Goal: Information Seeking & Learning: Learn about a topic

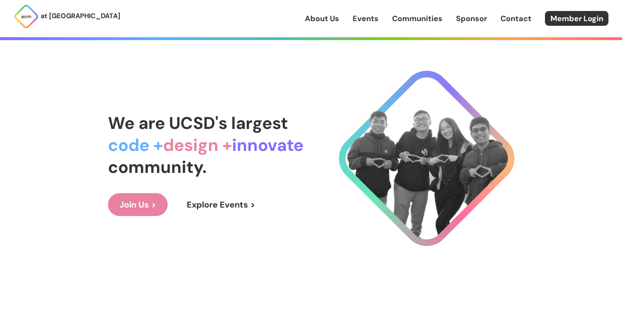
scroll to position [16, 0]
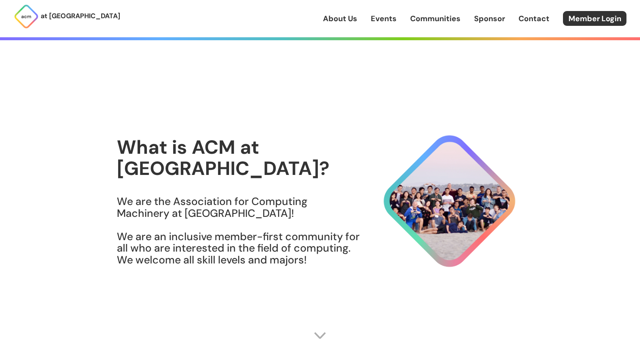
click at [376, 17] on link "Events" at bounding box center [384, 18] width 26 height 11
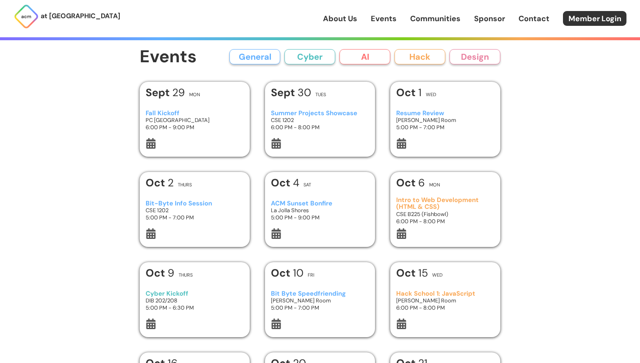
click at [154, 115] on h3 "Fall Kickoff" at bounding box center [195, 113] width 99 height 7
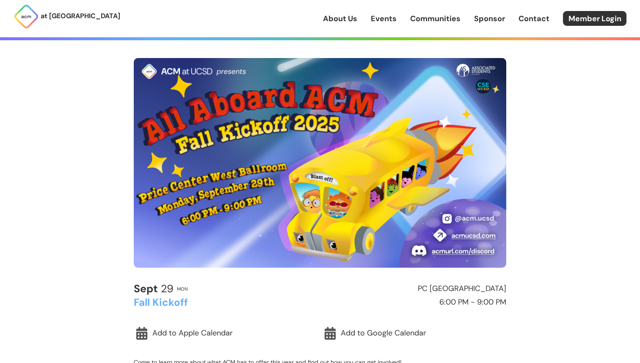
scroll to position [36, 0]
